Goal: Task Accomplishment & Management: Use online tool/utility

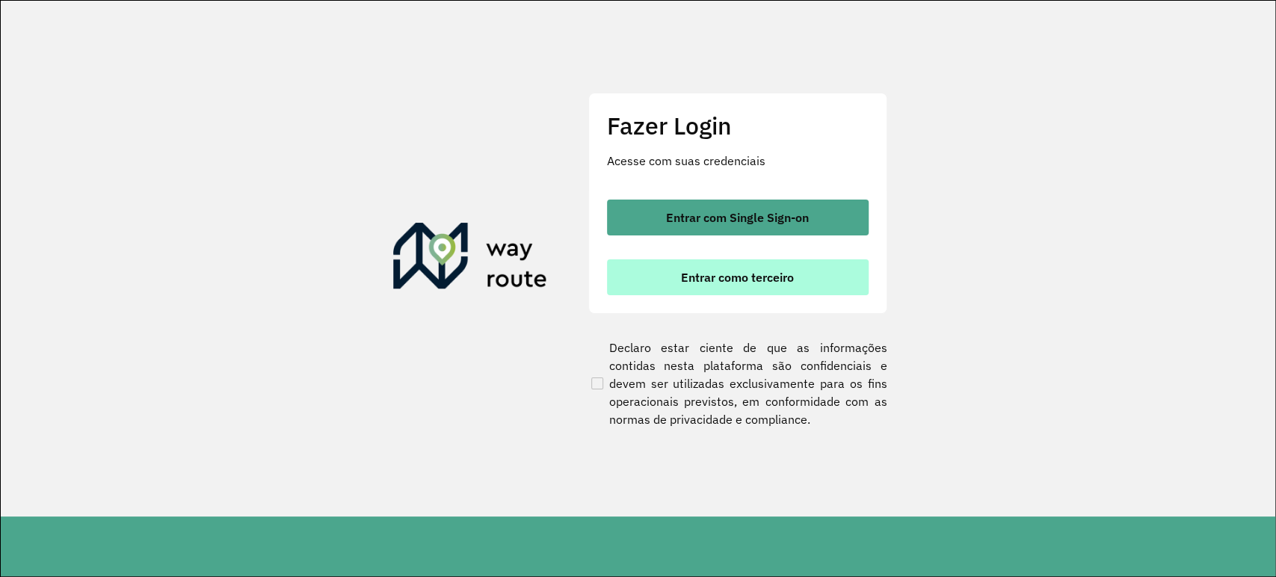
click at [636, 279] on button "Entrar como terceiro" at bounding box center [738, 277] width 262 height 36
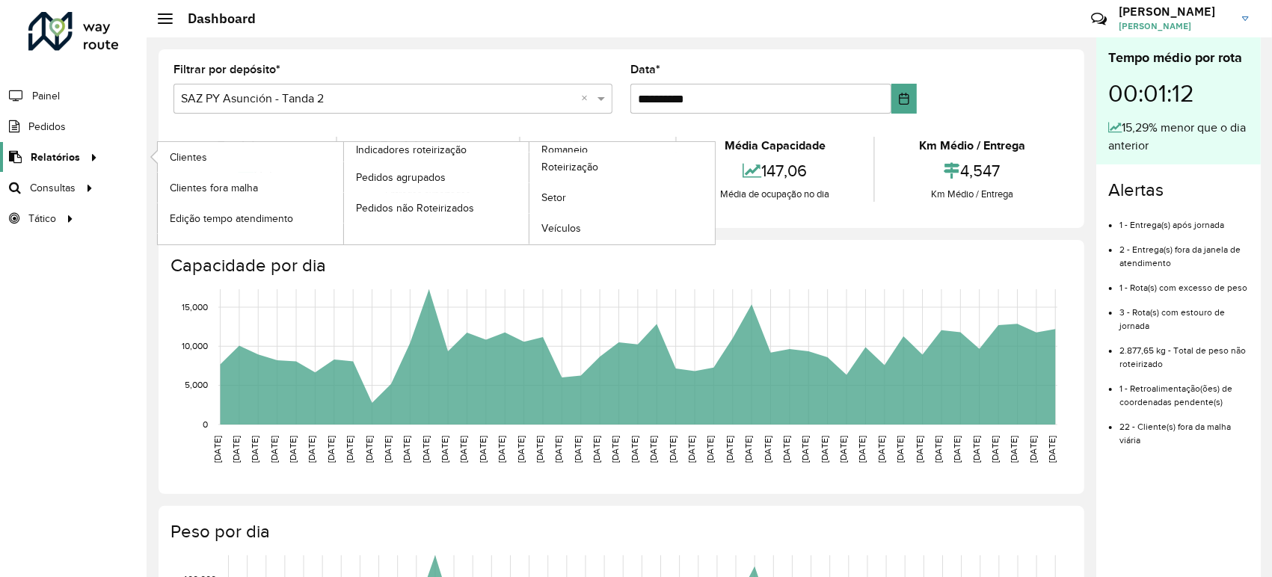
click at [64, 150] on span "Relatórios" at bounding box center [55, 158] width 49 height 16
click at [73, 166] on link "Relatórios" at bounding box center [51, 157] width 102 height 30
click at [595, 162] on span "Roteirização" at bounding box center [571, 167] width 61 height 16
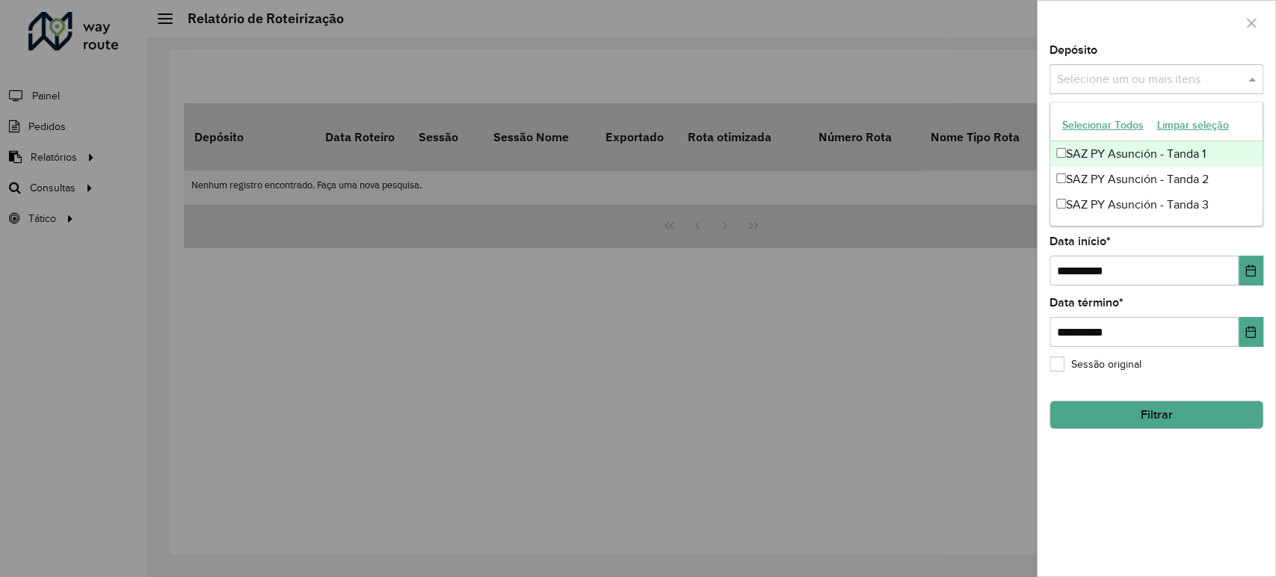
click at [1113, 84] on input "text" at bounding box center [1149, 80] width 191 height 18
click at [1089, 162] on div "SAZ PY Asunción - Tanda 1" at bounding box center [1157, 153] width 212 height 25
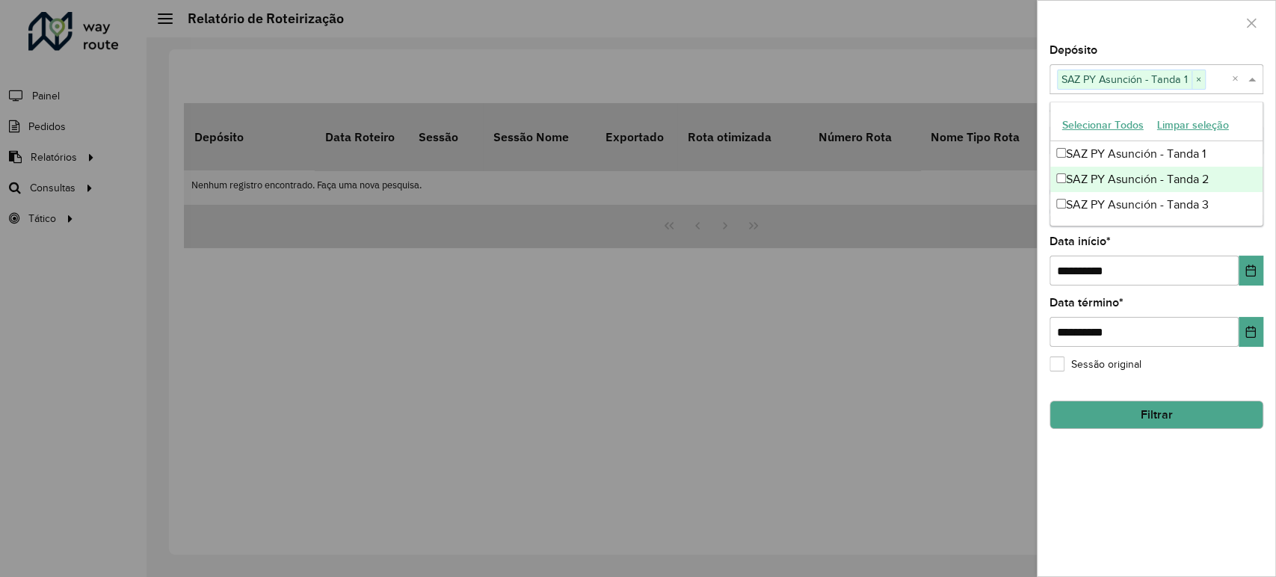
click at [1080, 187] on div "SAZ PY Asunción - Tanda 2" at bounding box center [1157, 179] width 212 height 25
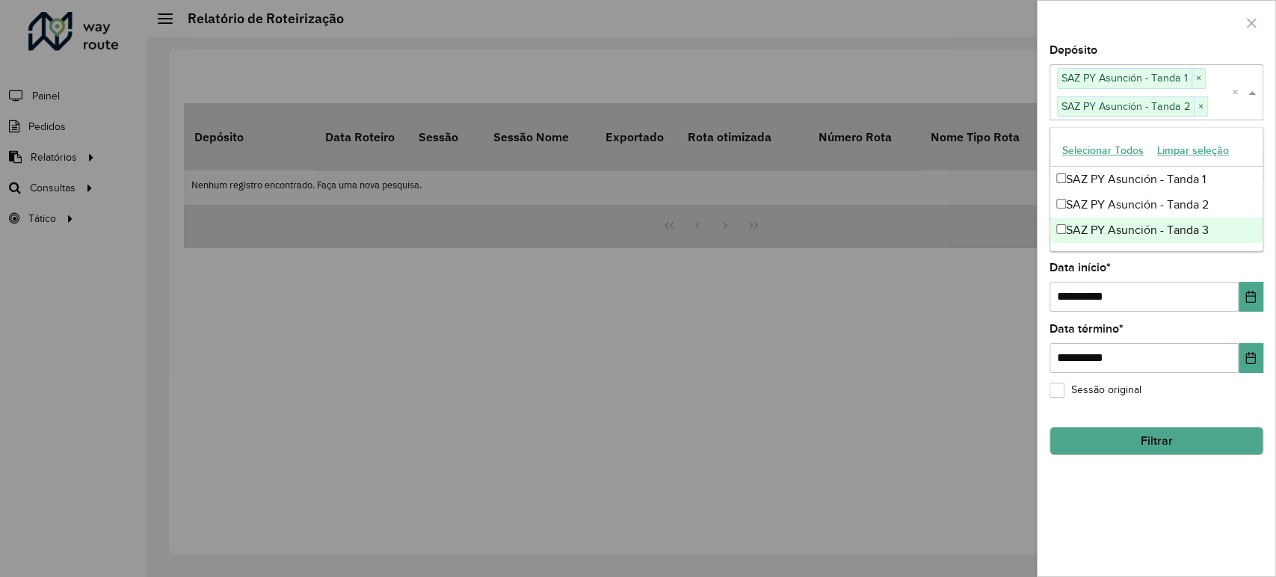
click at [1081, 224] on div "SAZ PY Asunción - Tanda 3" at bounding box center [1157, 230] width 212 height 25
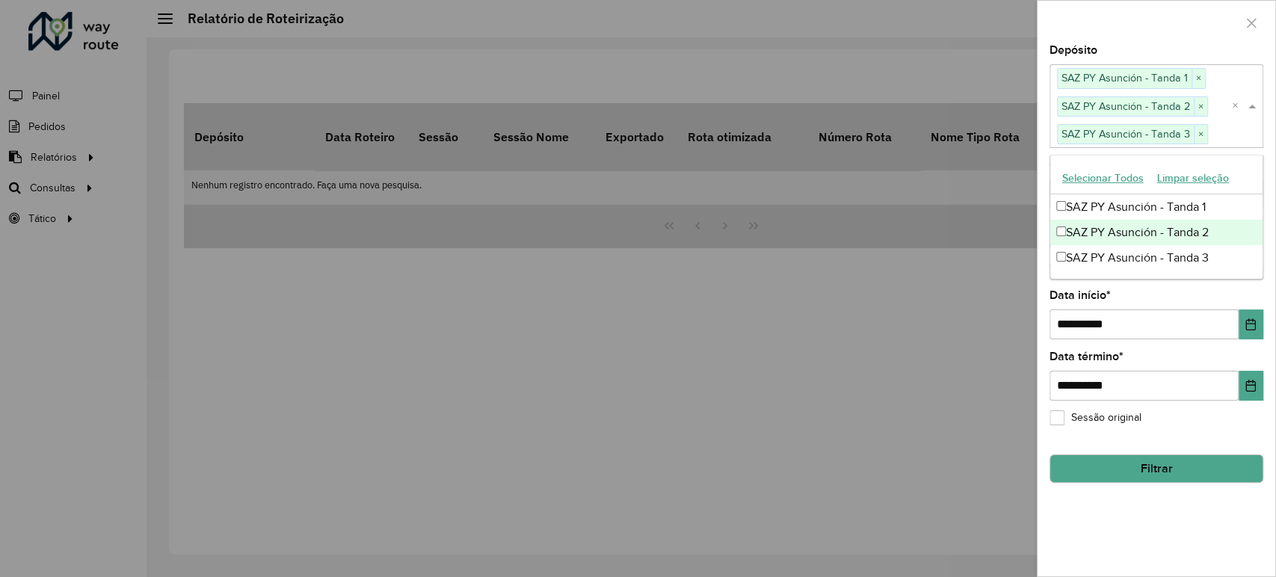
click at [1137, 40] on div at bounding box center [1157, 23] width 238 height 44
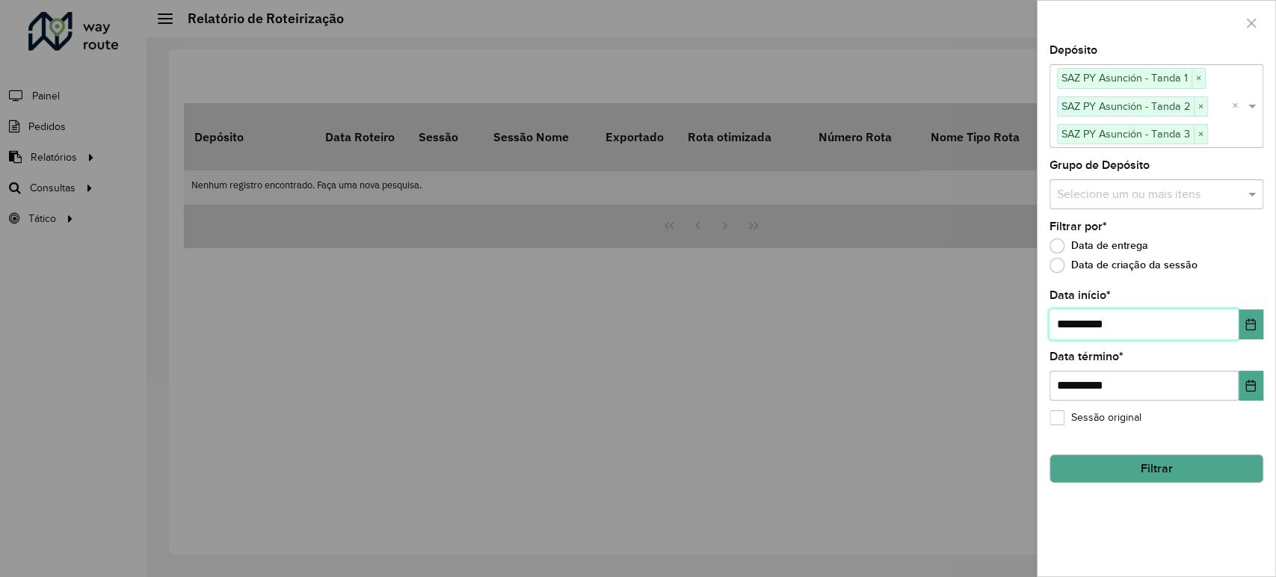
click at [1071, 321] on input "**********" at bounding box center [1144, 325] width 189 height 30
type input "**********"
click at [1148, 482] on button "Filtrar" at bounding box center [1157, 469] width 214 height 28
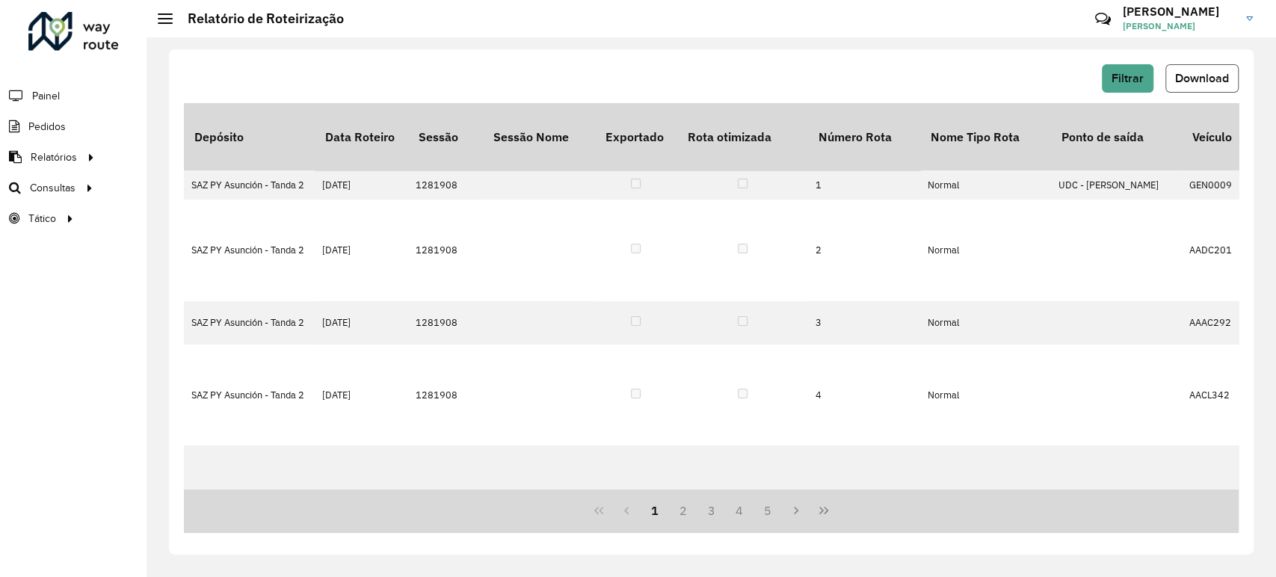
click at [1193, 82] on span "Download" at bounding box center [1202, 78] width 54 height 13
